Goal: Contribute content: Contribute content

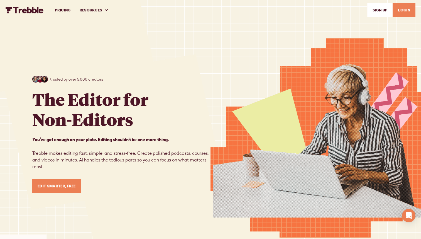
click at [408, 13] on link "LOGIN" at bounding box center [404, 10] width 23 height 14
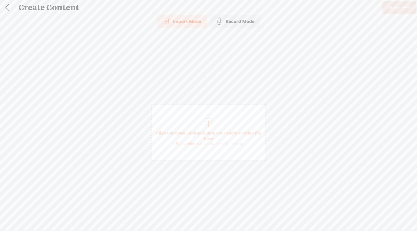
click at [209, 124] on div at bounding box center [208, 121] width 11 height 11
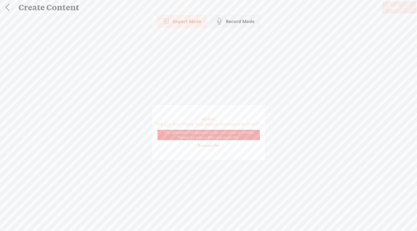
click at [242, 135] on span "The uploaded file appears to be corrupted or invalid. Please try with a differe…" at bounding box center [208, 135] width 102 height 10
click at [213, 145] on link "Remove file" at bounding box center [208, 145] width 21 height 5
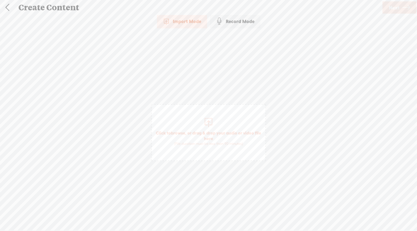
click at [210, 123] on div at bounding box center [208, 121] width 11 height 11
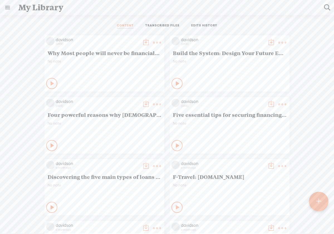
click at [320, 201] on t at bounding box center [319, 202] width 5 height 12
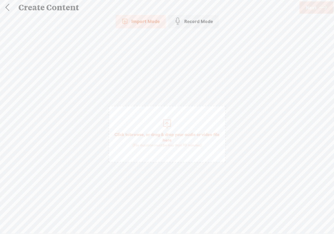
click at [168, 126] on div at bounding box center [167, 123] width 11 height 11
click at [313, 12] on span "Next" at bounding box center [311, 8] width 11 height 14
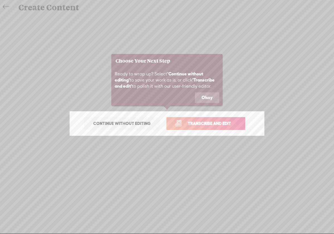
click at [207, 126] on span "Transcribe and edit" at bounding box center [209, 123] width 55 height 6
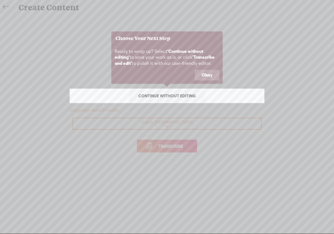
click at [179, 147] on icon at bounding box center [167, 117] width 334 height 234
click at [188, 97] on span "Continue without editing" at bounding box center [167, 96] width 69 height 8
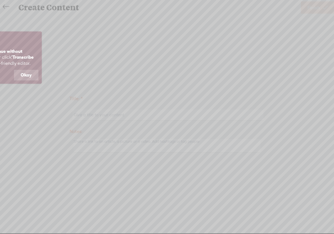
click at [36, 75] on button "Okay" at bounding box center [26, 75] width 25 height 11
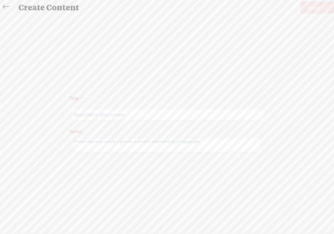
click at [84, 116] on input "text" at bounding box center [168, 115] width 191 height 11
click at [8, 8] on icon at bounding box center [6, 7] width 6 height 13
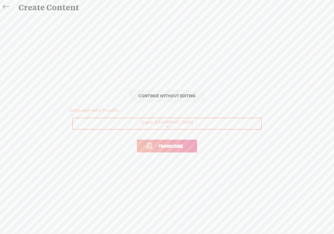
click at [175, 149] on span "Transcribe" at bounding box center [171, 146] width 36 height 6
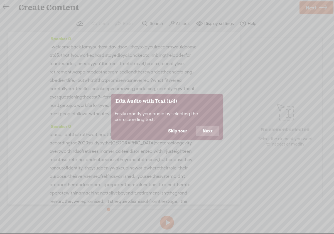
click at [209, 132] on button "Next" at bounding box center [207, 131] width 23 height 11
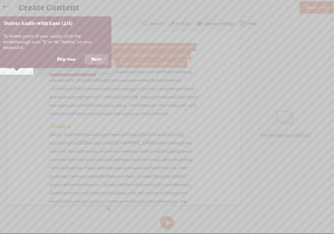
click at [98, 54] on button "Next" at bounding box center [96, 59] width 23 height 11
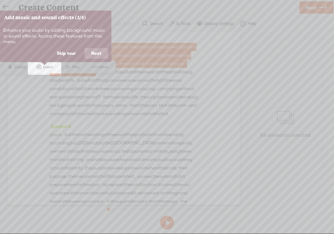
click at [98, 53] on button "Next" at bounding box center [96, 53] width 23 height 11
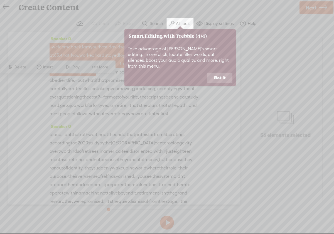
click at [221, 73] on button "Got it" at bounding box center [219, 78] width 25 height 11
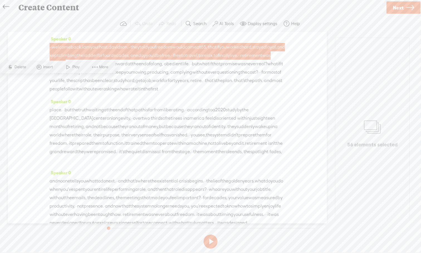
click at [212, 234] on button at bounding box center [211, 241] width 14 height 14
click at [67, 84] on span "the" at bounding box center [70, 80] width 7 height 8
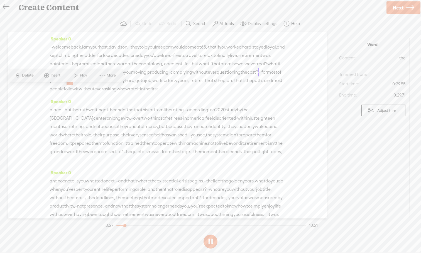
click at [210, 234] on button at bounding box center [211, 241] width 14 height 14
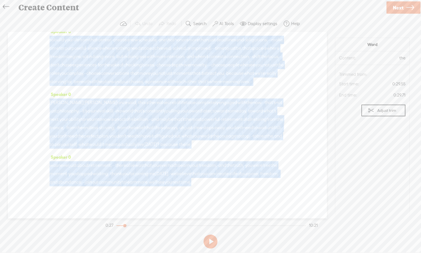
scroll to position [1008, 0]
drag, startPoint x: 257, startPoint y: 206, endPoint x: 259, endPoint y: 222, distance: 16.8
click at [259, 222] on div "Trebble audio editor works best with Google Chrome or Firefox. Please switch yo…" at bounding box center [211, 133] width 410 height 235
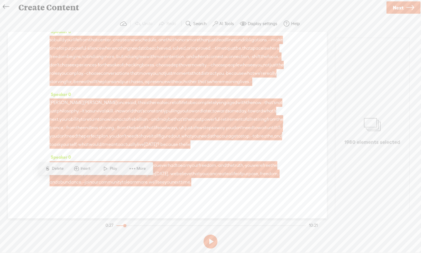
click at [241, 194] on div "Speaker 0 · · welcome back. i am your host, davidson. · · they told you freedom…" at bounding box center [167, 125] width 319 height 186
click at [181, 182] on span "time." at bounding box center [186, 182] width 11 height 8
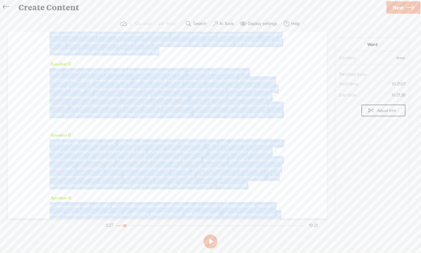
scroll to position [0, 0]
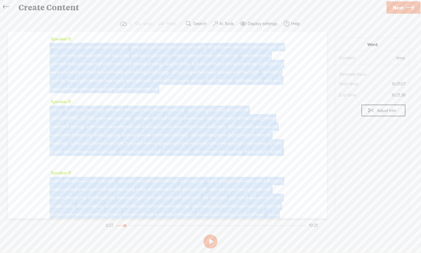
drag, startPoint x: 100, startPoint y: 182, endPoint x: 34, endPoint y: 23, distance: 172.3
click at [34, 23] on div "Trebble audio editor works best with Google Chrome or Firefox. Please switch yo…" at bounding box center [211, 133] width 410 height 235
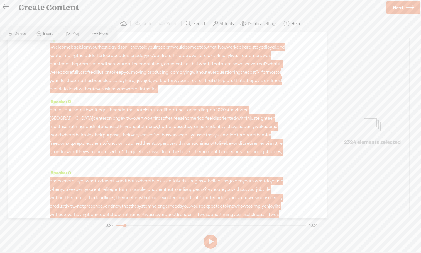
click at [48, 35] on span "Insert" at bounding box center [48, 34] width 11 height 6
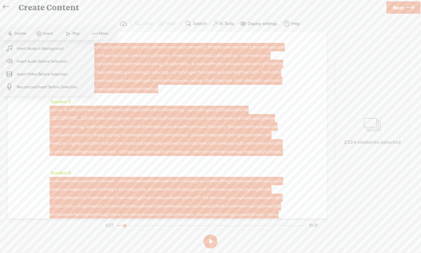
click at [50, 52] on span "Insert Audio in Background" at bounding box center [40, 48] width 69 height 13
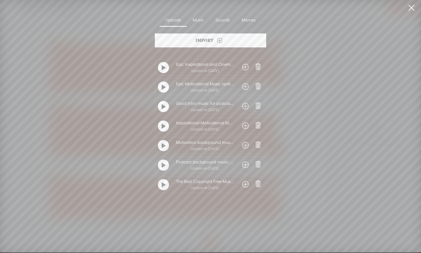
click at [163, 187] on t at bounding box center [164, 184] width 4 height 9
click at [164, 164] on t at bounding box center [164, 165] width 4 height 9
click at [164, 164] on t at bounding box center [164, 164] width 4 height 9
click at [164, 126] on t at bounding box center [164, 126] width 4 height 9
click at [164, 126] on t at bounding box center [164, 125] width 4 height 9
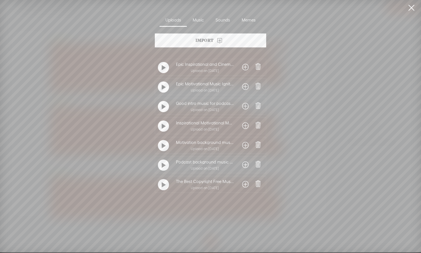
click at [162, 108] on t at bounding box center [164, 106] width 4 height 9
click at [163, 128] on t at bounding box center [164, 126] width 4 height 9
click at [163, 128] on t at bounding box center [164, 125] width 4 height 9
click at [164, 145] on t at bounding box center [164, 145] width 4 height 9
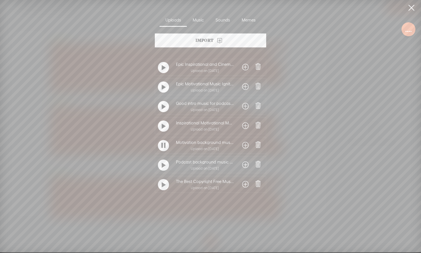
click at [162, 145] on t at bounding box center [164, 145] width 4 height 9
click at [243, 146] on span at bounding box center [245, 145] width 6 height 9
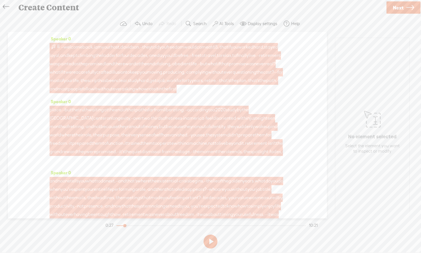
click at [54, 47] on span at bounding box center [54, 46] width 6 height 7
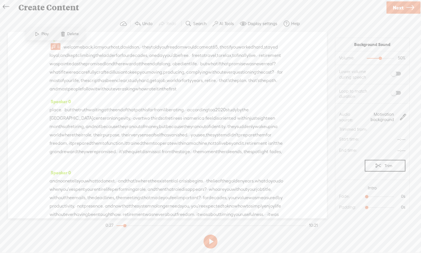
click at [334, 74] on label at bounding box center [390, 73] width 30 height 9
click at [334, 93] on span at bounding box center [396, 93] width 10 height 4
click at [334, 195] on span "0s 0s" at bounding box center [385, 196] width 42 height 6
drag, startPoint x: 367, startPoint y: 196, endPoint x: 386, endPoint y: 196, distance: 18.7
click at [334, 196] on div at bounding box center [386, 197] width 13 height 13
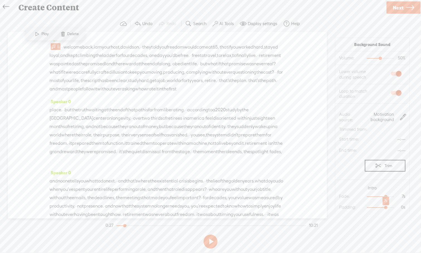
drag, startPoint x: 367, startPoint y: 207, endPoint x: 386, endPoint y: 207, distance: 18.7
click at [334, 207] on div at bounding box center [386, 207] width 13 height 13
click at [213, 234] on button at bounding box center [211, 241] width 14 height 14
click at [214, 234] on button at bounding box center [211, 241] width 14 height 14
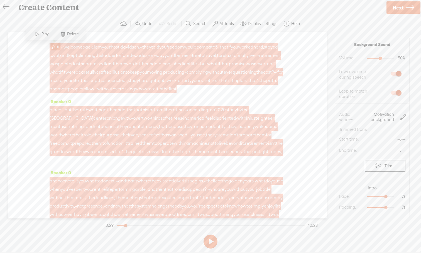
click at [55, 48] on span at bounding box center [54, 46] width 6 height 7
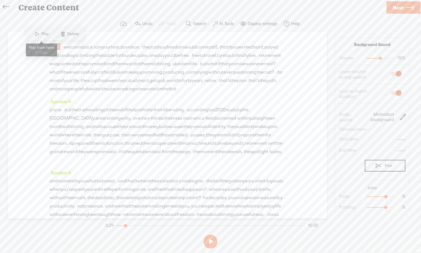
click at [38, 35] on span at bounding box center [37, 34] width 8 height 10
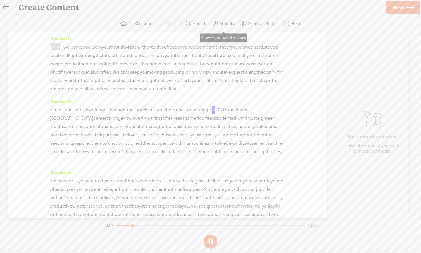
click at [227, 25] on label "AI Tools" at bounding box center [227, 24] width 14 height 6
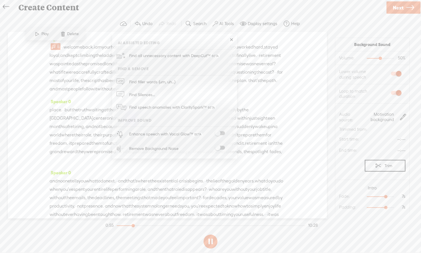
click at [223, 133] on span at bounding box center [220, 133] width 10 height 4
click at [223, 147] on span at bounding box center [220, 148] width 10 height 4
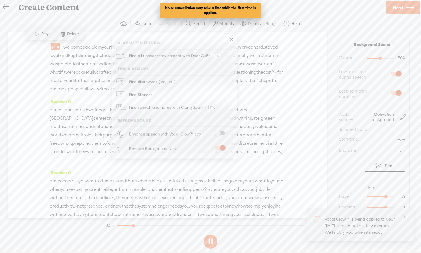
click at [221, 131] on span at bounding box center [220, 133] width 10 height 4
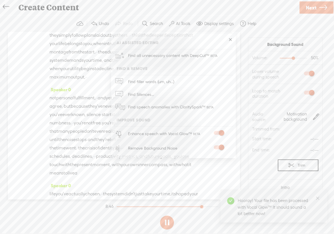
scroll to position [1287, 0]
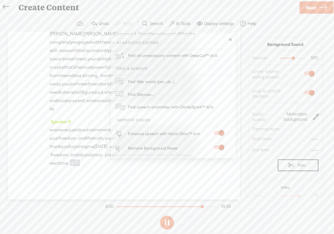
click at [232, 186] on div "Speaker 0 · · welcome back. i am your host, davidson. · · they told you freedom…" at bounding box center [124, 116] width 232 height 168
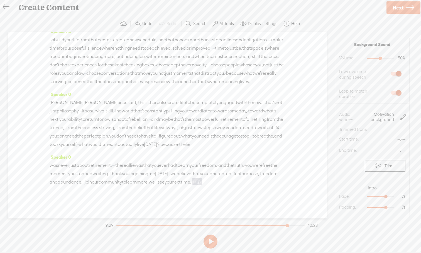
scroll to position [1292, 0]
click at [212, 234] on button at bounding box center [211, 241] width 14 height 14
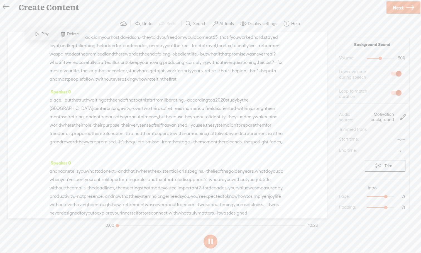
scroll to position [0, 0]
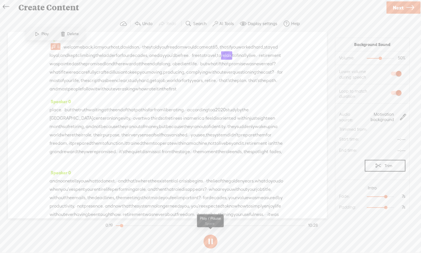
click at [212, 234] on button at bounding box center [211, 241] width 14 height 14
click at [68, 47] on span "welcome" at bounding box center [73, 47] width 19 height 8
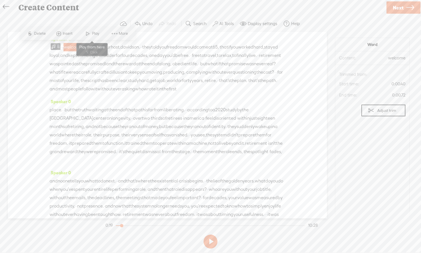
click at [86, 35] on span at bounding box center [88, 34] width 8 height 10
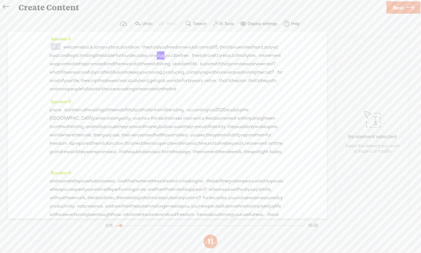
click at [210, 234] on button at bounding box center [211, 241] width 14 height 14
click at [334, 11] on span "Next" at bounding box center [398, 8] width 11 height 14
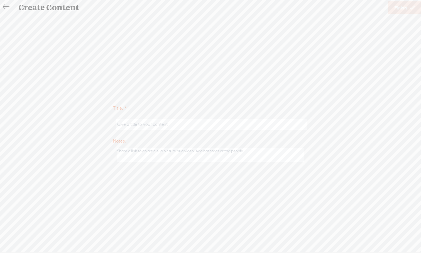
click at [171, 129] on input "text" at bounding box center [211, 124] width 191 height 11
paste input "Lore ipsu dol sitamet conse adip el 87. Sedd ei tem incidi utla, etdolo magna, …"
type input "Lore ipsu dol sitamet conse adip el 87. Sedd ei tem incidi utla, etdolo magna, …"
drag, startPoint x: 306, startPoint y: 123, endPoint x: 84, endPoint y: 123, distance: 222.3
click at [84, 123] on div "Title: * Notes: Save as a draft content Publish: Warning: Narration of your tex…" at bounding box center [211, 132] width 410 height 63
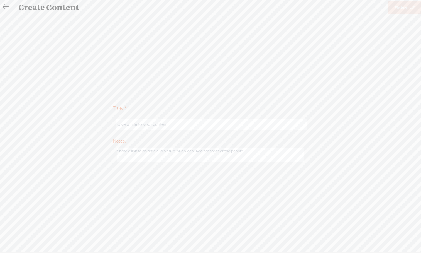
click at [174, 126] on input "text" at bounding box center [211, 124] width 191 height 11
paste input "The Retirement Lie: Reclaiming Your Freedom and Identity"
type input "The Retirement Lie: Reclaiming Your Freedom and Identity"
click at [334, 30] on div "Title: * The Retirement Lie: Reclaiming Your Freedom and Identity Notes: Save a…" at bounding box center [211, 132] width 410 height 237
click at [334, 9] on span "Finish" at bounding box center [400, 8] width 13 height 14
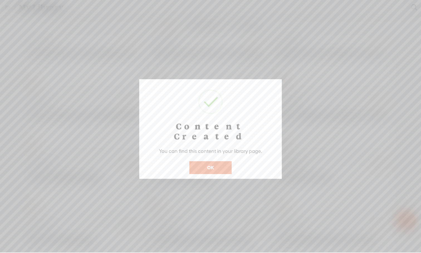
click at [217, 161] on button "OK" at bounding box center [210, 167] width 42 height 13
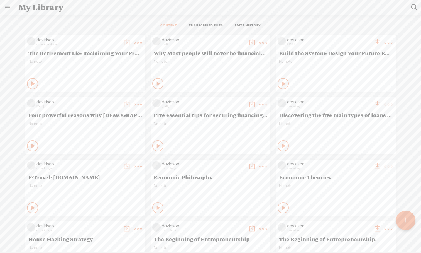
click at [33, 85] on icon at bounding box center [34, 84] width 6 height 6
click at [137, 42] on t at bounding box center [138, 43] width 8 height 8
click at [122, 100] on link "Download as..." at bounding box center [112, 99] width 56 height 13
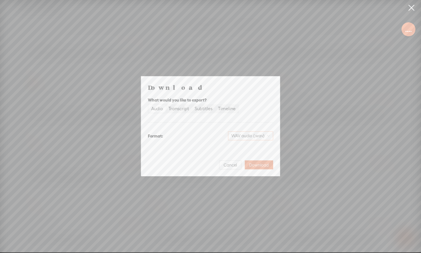
click at [269, 136] on span "WAV audio (.wav)" at bounding box center [250, 135] width 38 height 8
click at [264, 148] on div "MP3 audio (.mp3)" at bounding box center [245, 148] width 45 height 6
click at [262, 166] on span "Download" at bounding box center [258, 165] width 19 height 6
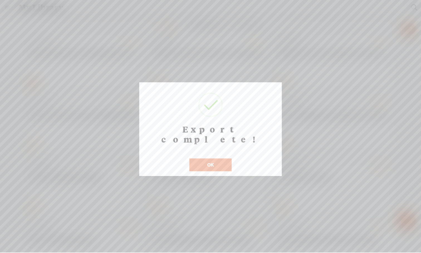
click at [220, 158] on button "OK" at bounding box center [210, 164] width 42 height 13
